Goal: Information Seeking & Learning: Compare options

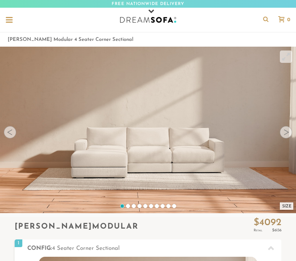
scroll to position [7115, 291]
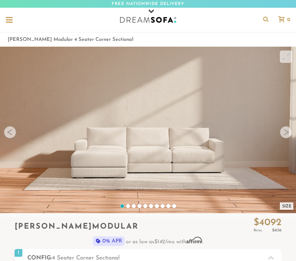
click at [286, 135] on div at bounding box center [286, 132] width 12 height 12
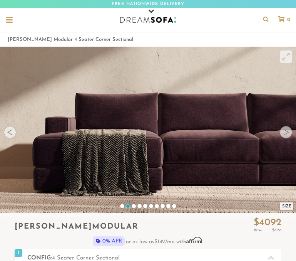
click at [286, 135] on div at bounding box center [286, 132] width 12 height 12
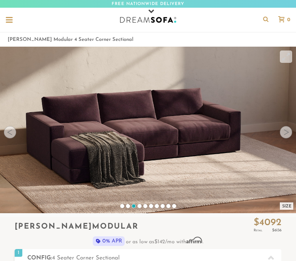
click at [286, 135] on div at bounding box center [286, 132] width 12 height 12
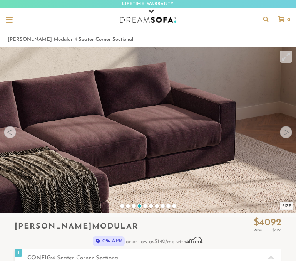
click at [286, 135] on div at bounding box center [286, 132] width 12 height 12
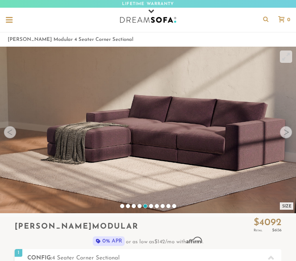
click at [286, 135] on div at bounding box center [286, 132] width 12 height 12
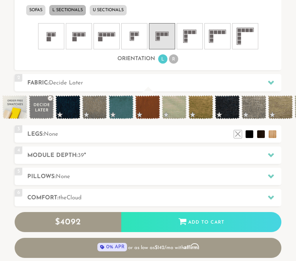
scroll to position [396, 0]
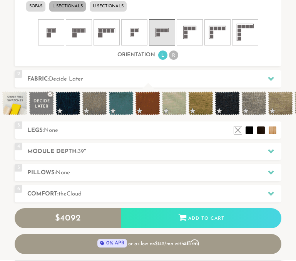
click at [156, 34] on rect at bounding box center [155, 32] width 0 height 9
click at [104, 40] on icon at bounding box center [106, 32] width 23 height 23
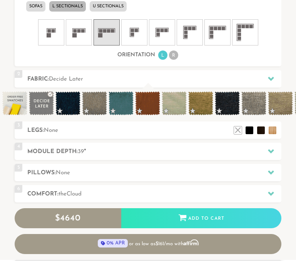
click at [75, 44] on icon at bounding box center [78, 32] width 23 height 23
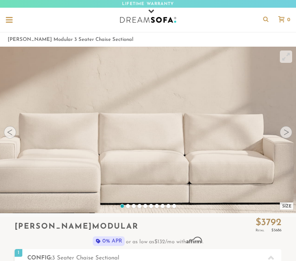
click at [8, 20] on div at bounding box center [9, 19] width 7 height 1
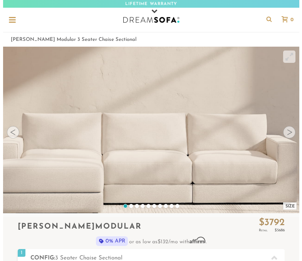
scroll to position [7356, 296]
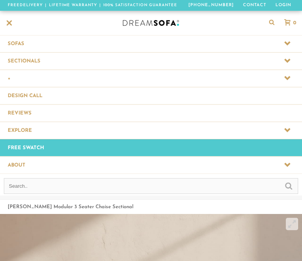
click at [21, 79] on span at bounding box center [151, 78] width 302 height 17
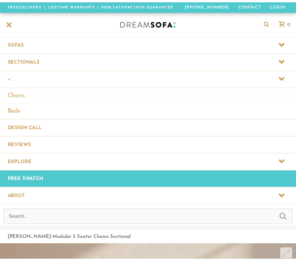
scroll to position [7388, 296]
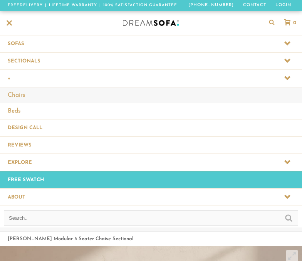
click at [21, 96] on link "Chairs" at bounding box center [151, 95] width 302 height 16
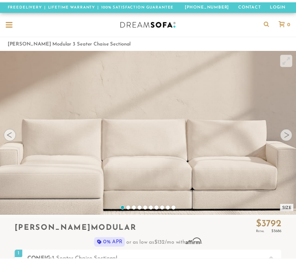
scroll to position [7115, 291]
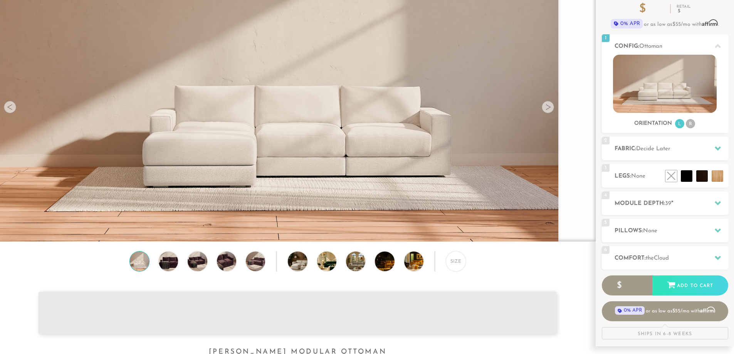
scroll to position [77, 0]
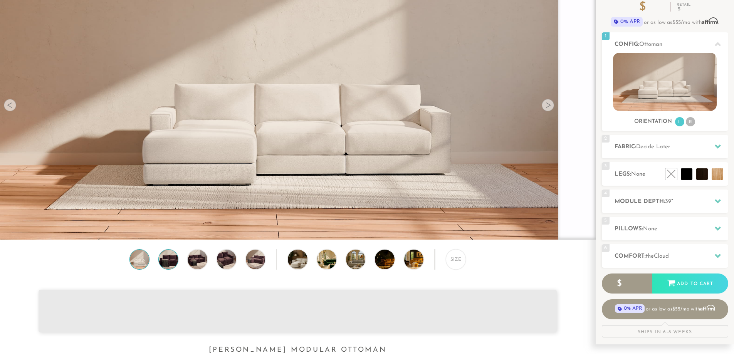
click at [173, 265] on img at bounding box center [168, 259] width 23 height 19
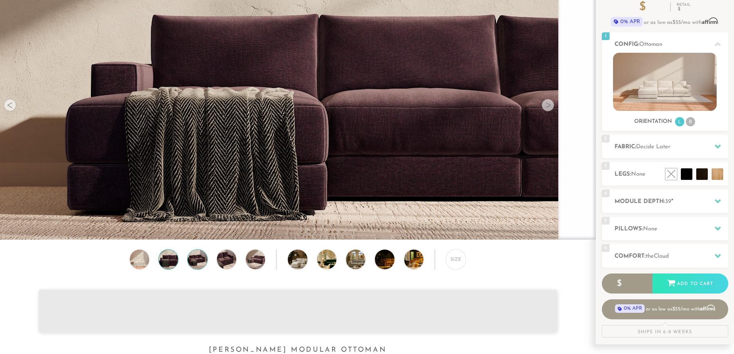
click at [194, 265] on img at bounding box center [197, 259] width 23 height 19
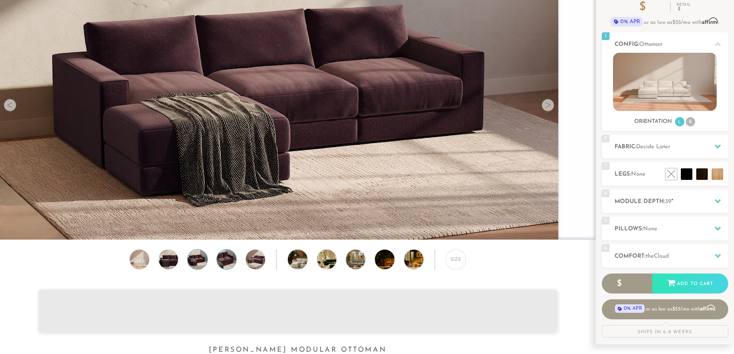
click at [229, 261] on img at bounding box center [226, 259] width 23 height 19
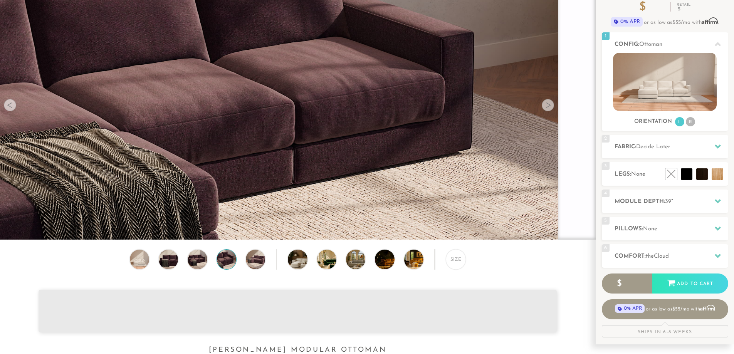
click at [243, 263] on div "Size" at bounding box center [298, 282] width 596 height 66
click at [303, 263] on img at bounding box center [305, 259] width 34 height 19
click at [330, 262] on img at bounding box center [334, 259] width 34 height 19
click at [348, 263] on img at bounding box center [363, 259] width 34 height 19
click at [389, 265] on img at bounding box center [392, 259] width 34 height 19
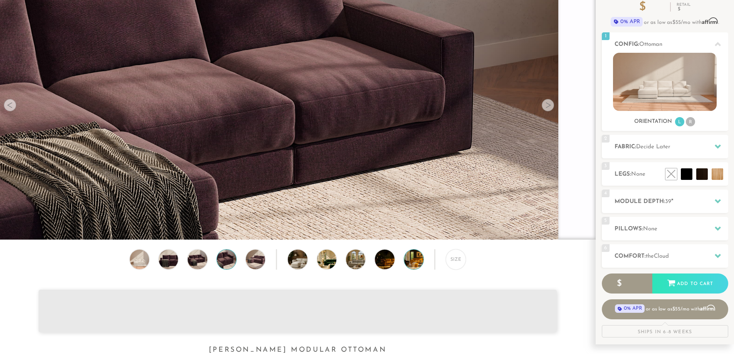
click at [406, 265] on img at bounding box center [421, 259] width 34 height 19
click at [281, 262] on div "Size" at bounding box center [298, 282] width 596 height 66
click at [307, 260] on img at bounding box center [305, 259] width 34 height 19
click at [719, 177] on li at bounding box center [700, 157] width 46 height 46
click at [716, 164] on li at bounding box center [700, 157] width 46 height 46
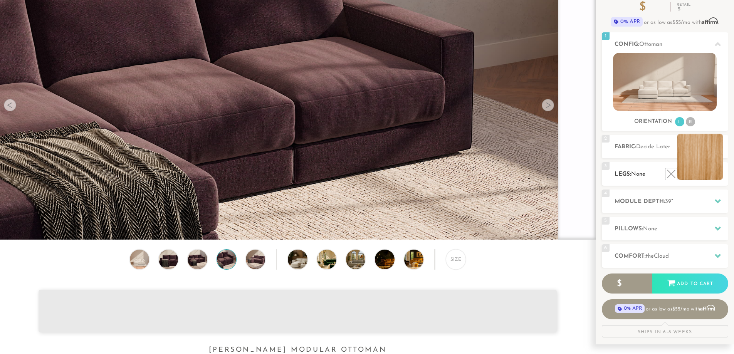
click at [716, 162] on li at bounding box center [700, 157] width 46 height 46
click at [630, 149] on h2 "Fabric: Decide Later" at bounding box center [672, 147] width 114 height 9
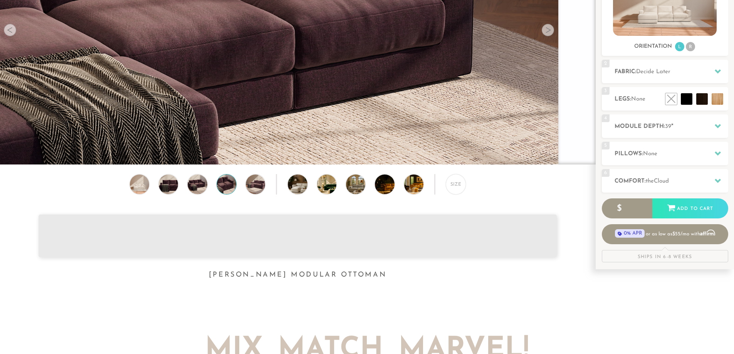
scroll to position [155, 0]
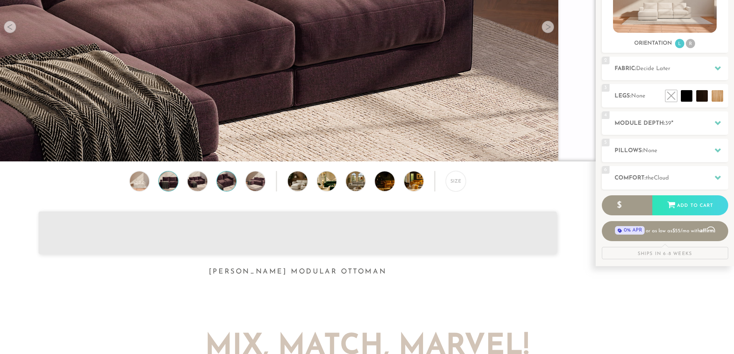
click at [167, 188] on img at bounding box center [168, 181] width 23 height 19
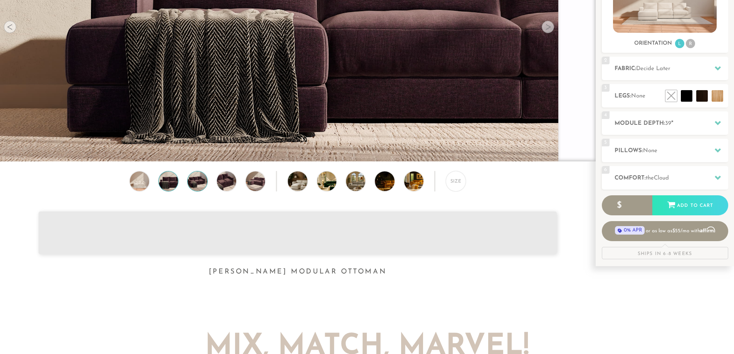
click at [205, 188] on img at bounding box center [197, 181] width 23 height 19
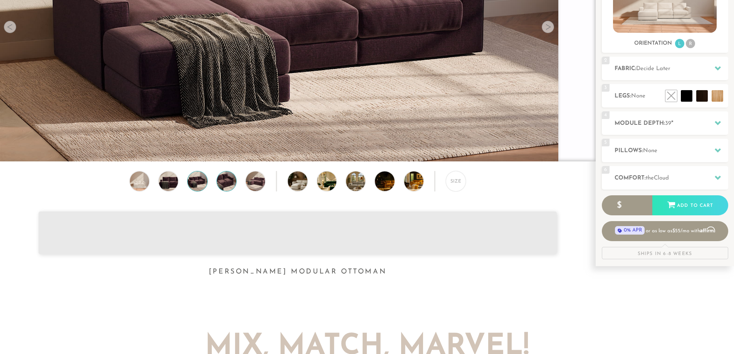
click at [220, 186] on img at bounding box center [226, 181] width 23 height 19
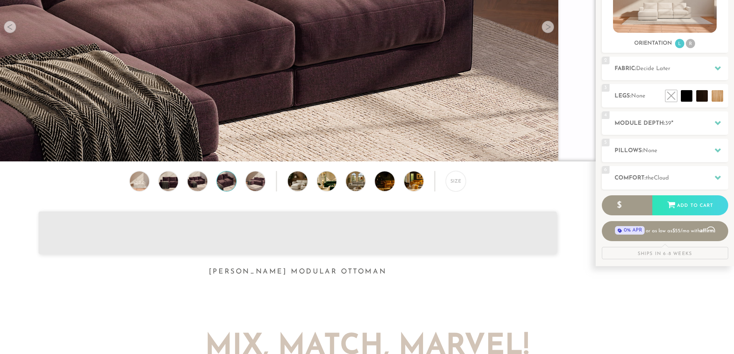
click at [241, 187] on div "Size" at bounding box center [298, 204] width 596 height 66
click at [254, 187] on img at bounding box center [255, 181] width 23 height 19
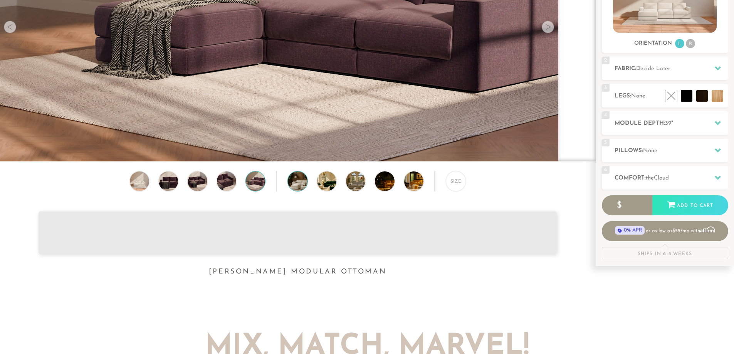
click at [300, 185] on img at bounding box center [305, 181] width 34 height 19
click at [451, 183] on div "Size" at bounding box center [456, 181] width 20 height 20
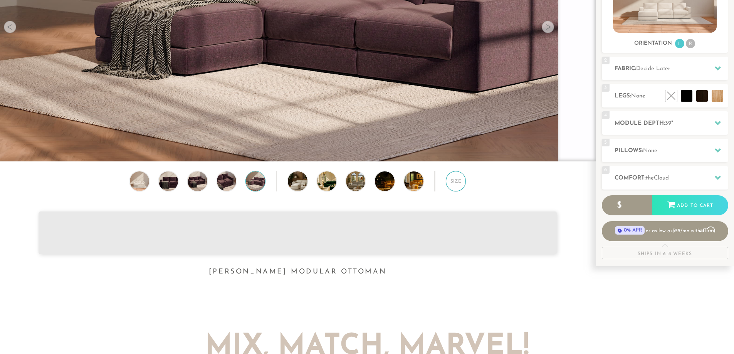
click at [449, 186] on div "Size" at bounding box center [456, 181] width 20 height 20
click at [459, 188] on div "Size" at bounding box center [456, 181] width 20 height 20
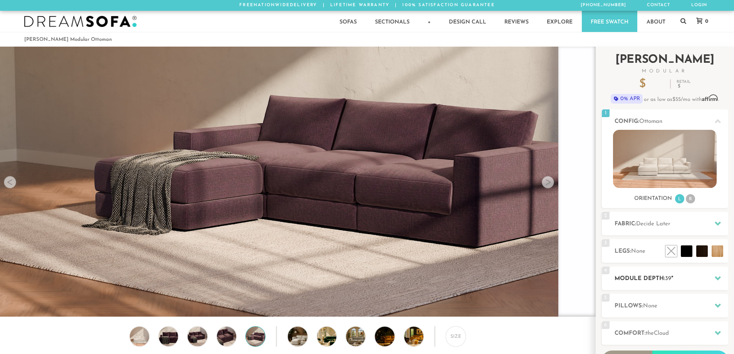
click at [651, 280] on h2 "Module Depth: 39 "" at bounding box center [672, 278] width 114 height 9
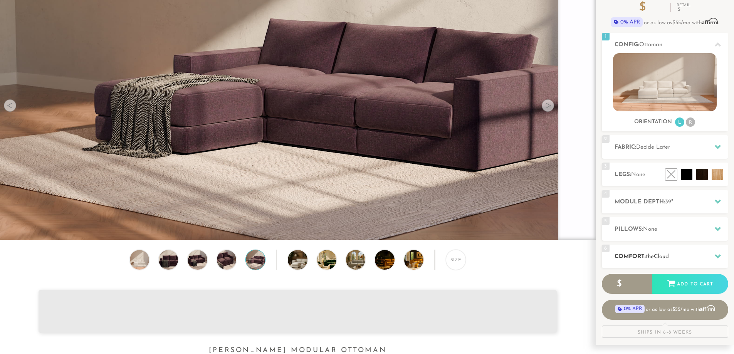
scroll to position [77, 0]
click at [718, 203] on icon at bounding box center [718, 201] width 6 height 4
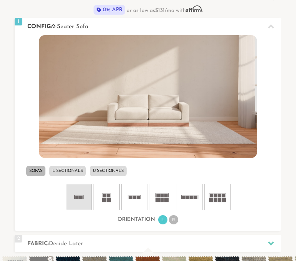
scroll to position [7115, 291]
click at [101, 203] on icon at bounding box center [106, 196] width 23 height 23
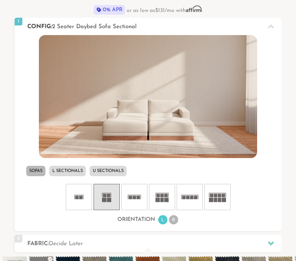
scroll to position [7123, 291]
click at [131, 205] on icon at bounding box center [134, 196] width 23 height 23
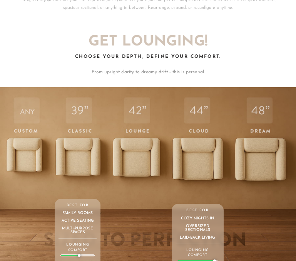
scroll to position [2000, 0]
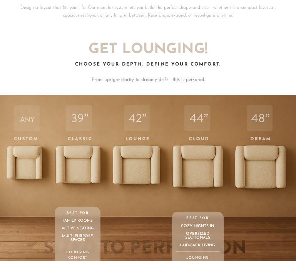
click at [201, 181] on div "44 Cloud Depth Deeper. Softer. Made to melt into. More room, more plush, more "…" at bounding box center [198, 201] width 52 height 212
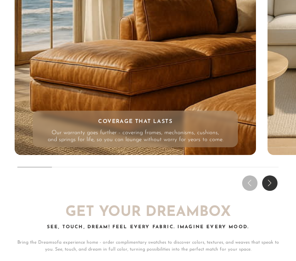
scroll to position [6062, 0]
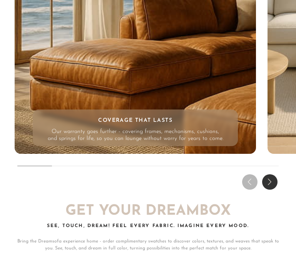
click at [160, 122] on h4 "Coverage That Lasts" at bounding box center [135, 120] width 197 height 7
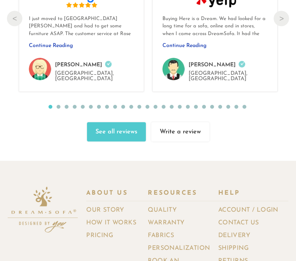
scroll to position [6888, 0]
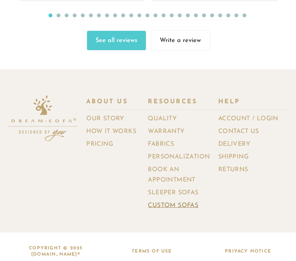
click at [185, 200] on link "Custom Sofas" at bounding box center [176, 205] width 56 height 11
